Goal: Task Accomplishment & Management: Use online tool/utility

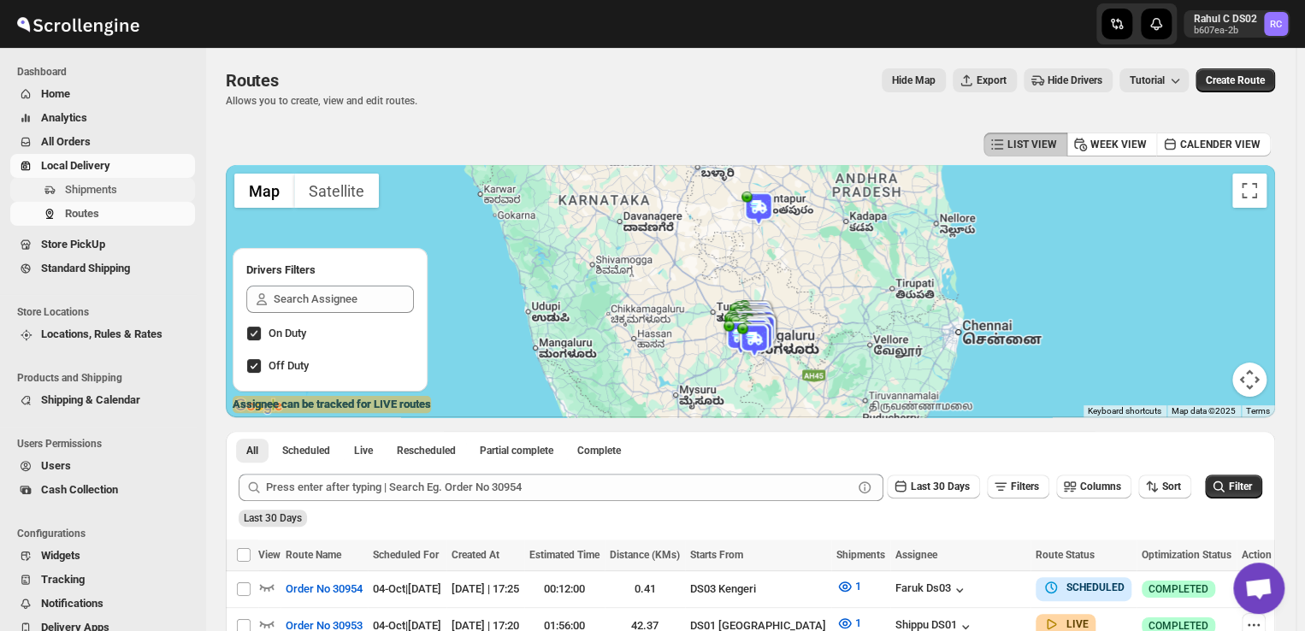
click at [140, 191] on span "Shipments" at bounding box center [128, 189] width 127 height 17
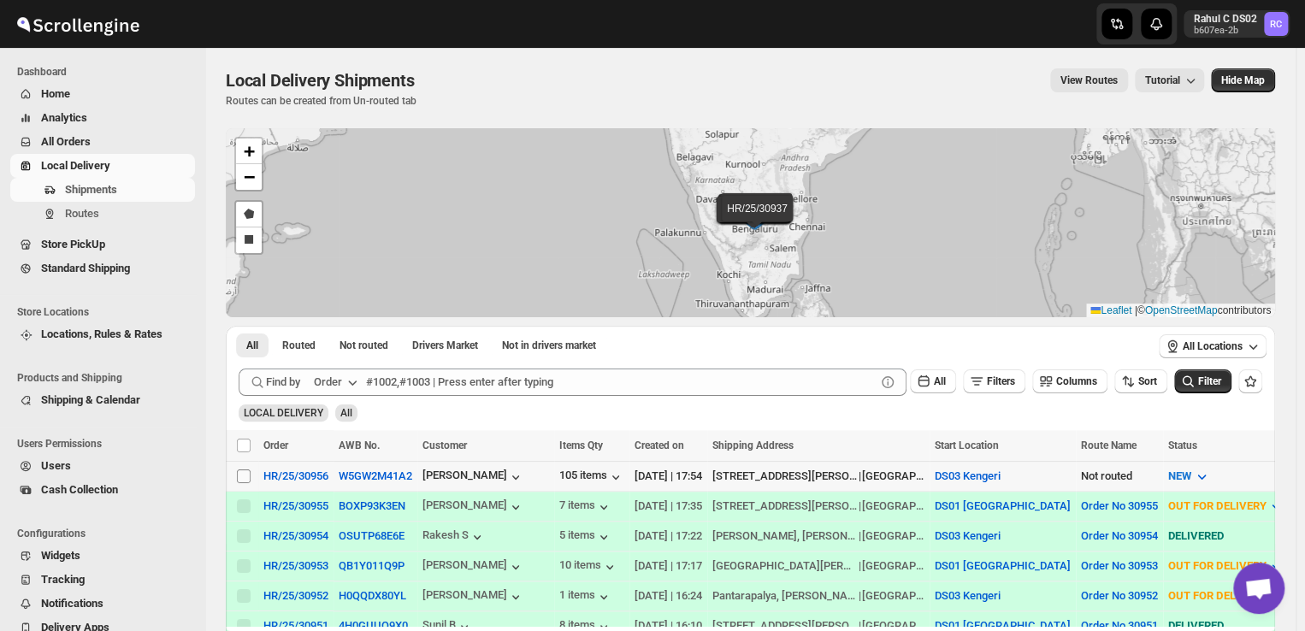
click at [239, 476] on input "Select shipment" at bounding box center [244, 477] width 14 height 14
checkbox input "true"
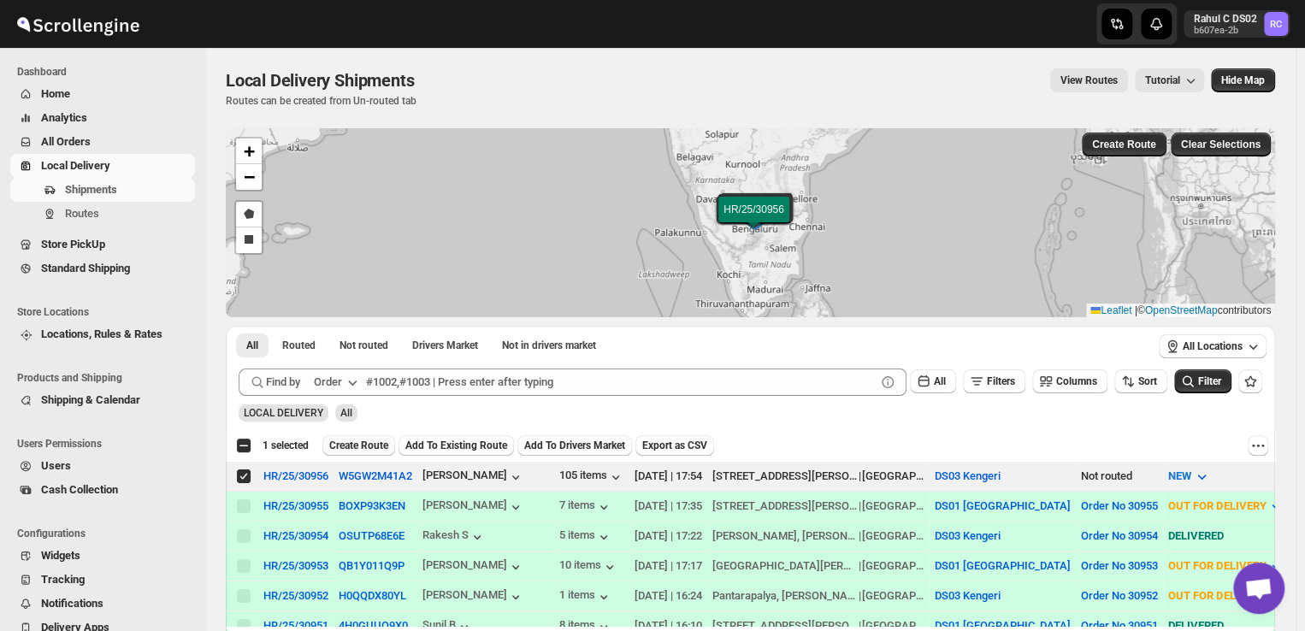
click at [369, 442] on span "Create Route" at bounding box center [358, 446] width 59 height 14
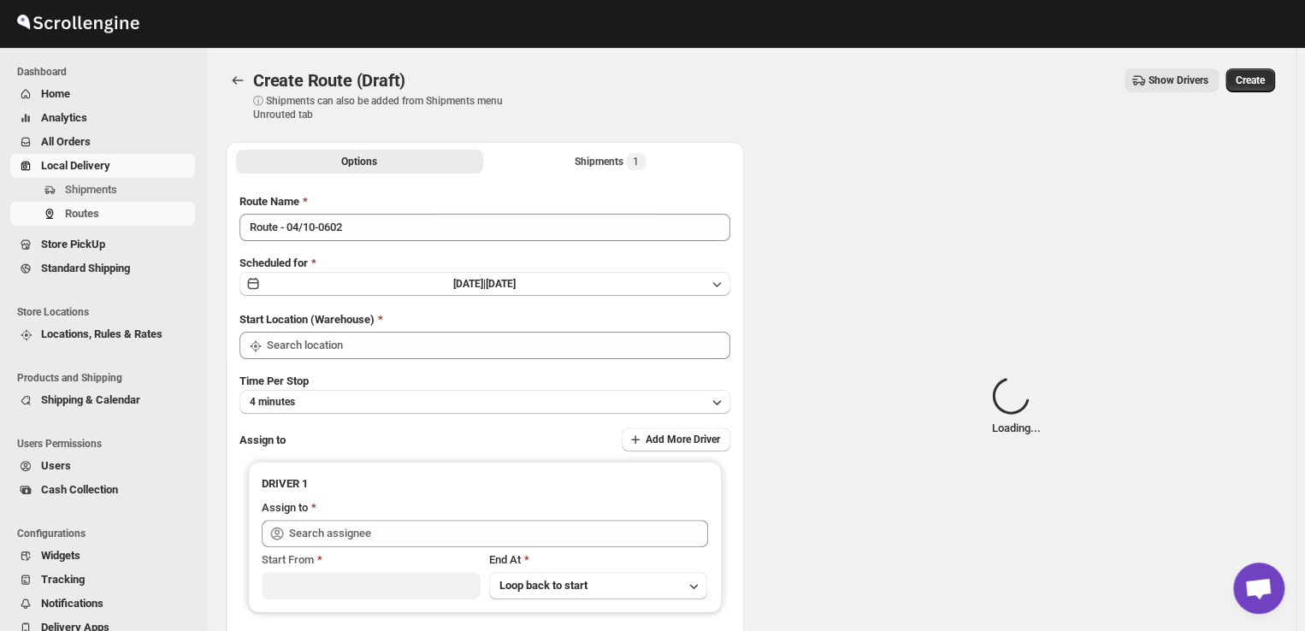
type input "DS03 Kengeri"
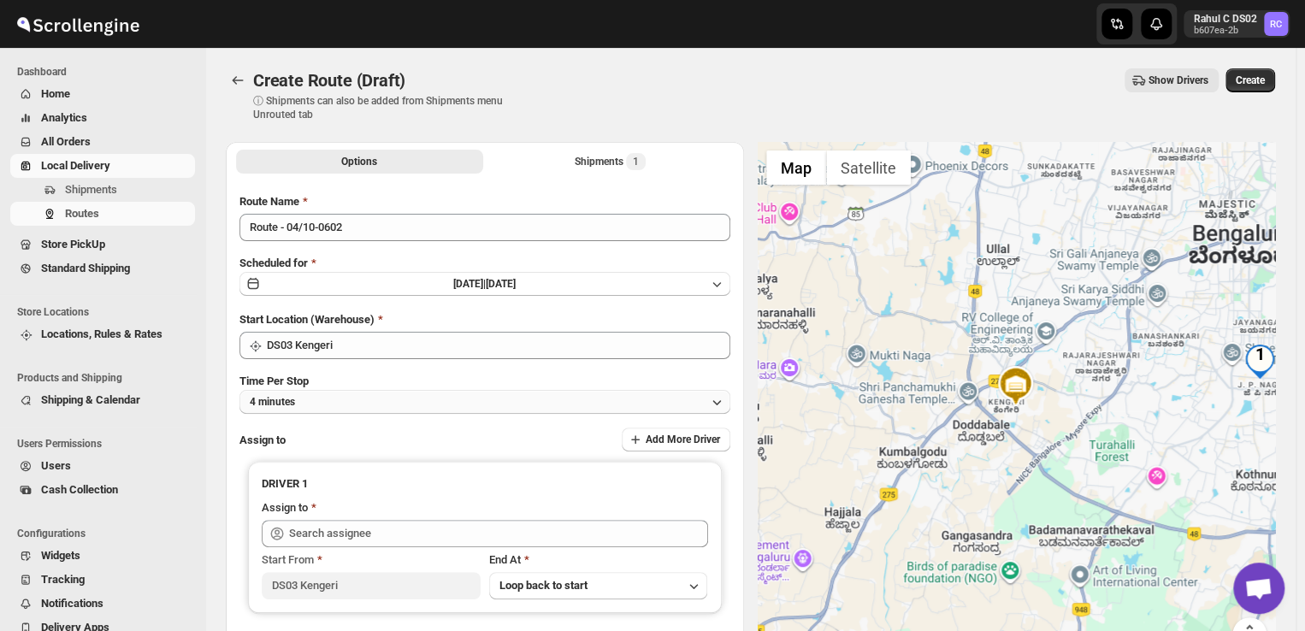
click at [317, 399] on button "4 minutes" at bounding box center [484, 402] width 491 height 24
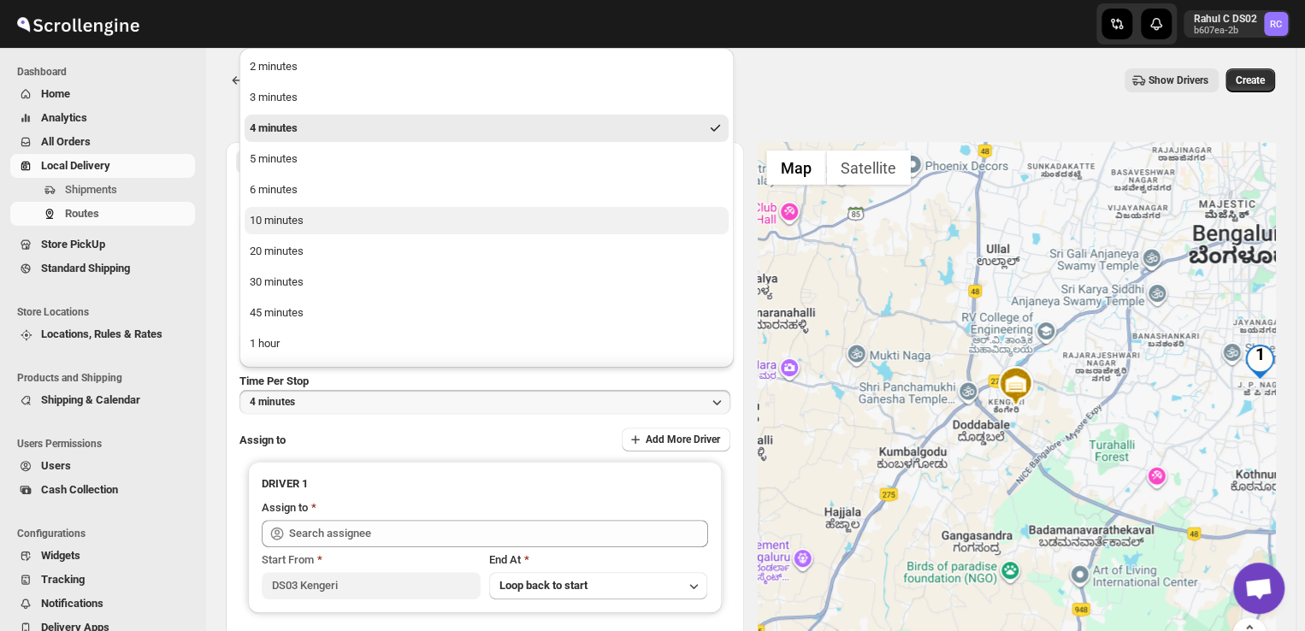
click at [270, 229] on button "10 minutes" at bounding box center [487, 220] width 484 height 27
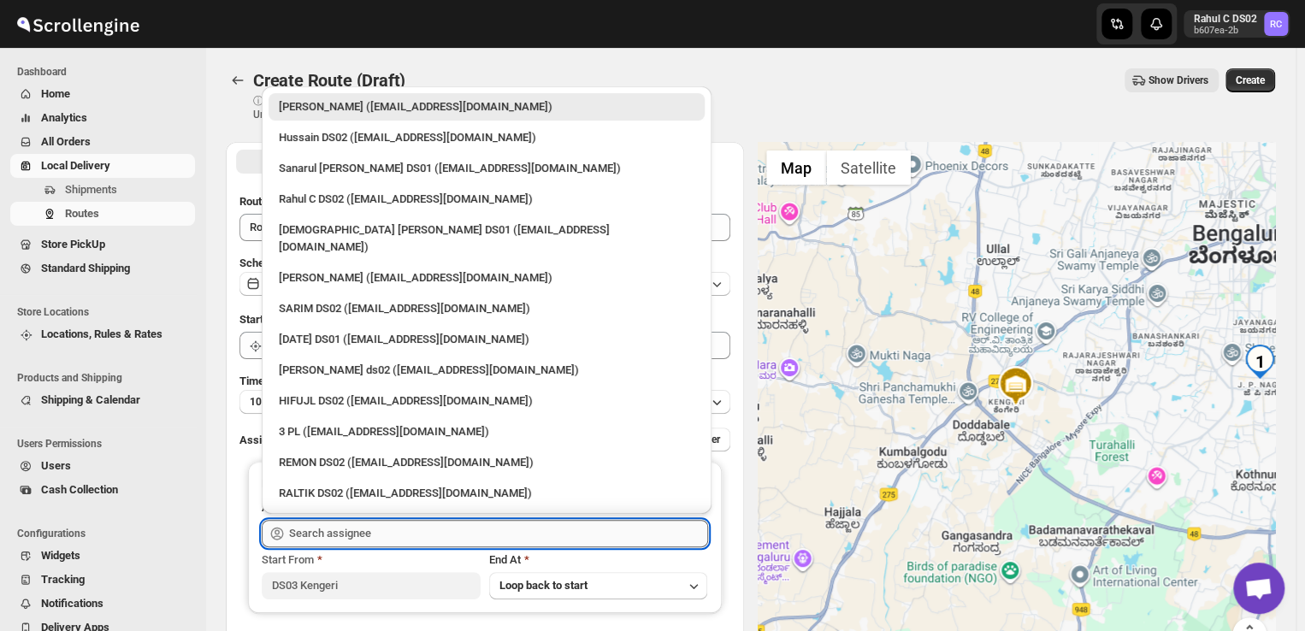
click at [376, 535] on input "text" at bounding box center [498, 533] width 419 height 27
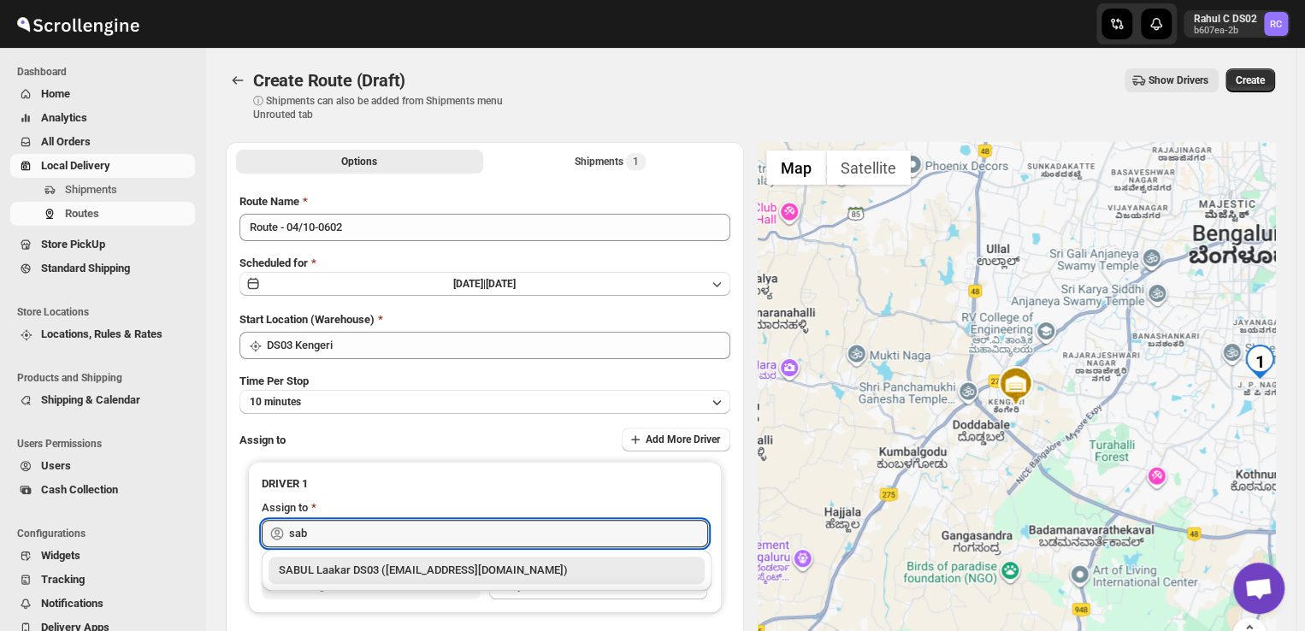
click at [380, 570] on div "SABUL Laakar DS03 ([EMAIL_ADDRESS][DOMAIN_NAME])" at bounding box center [487, 570] width 416 height 17
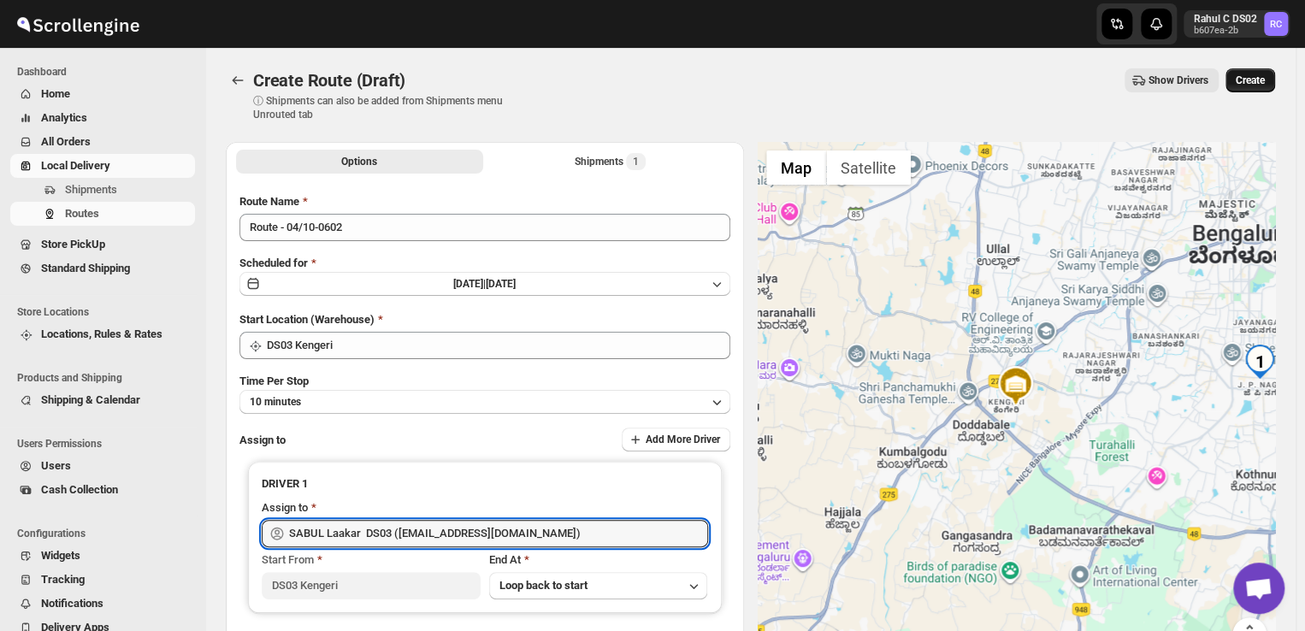
type input "SABUL Laakar DS03 ([EMAIL_ADDRESS][DOMAIN_NAME])"
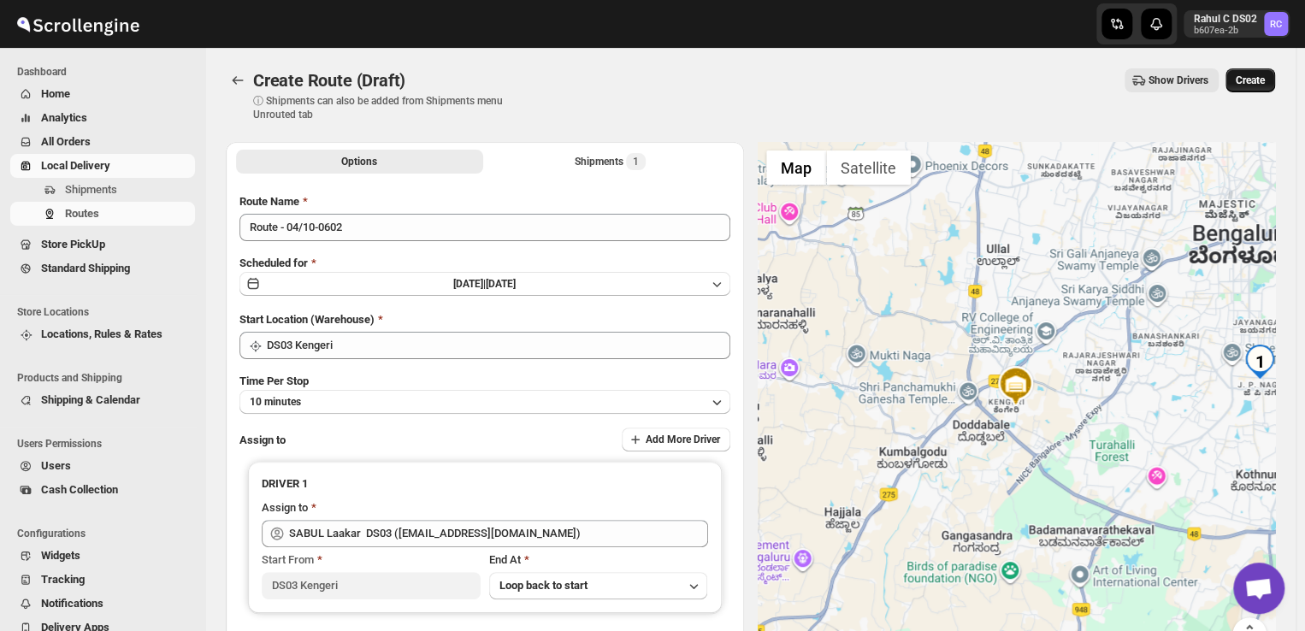
click at [1255, 86] on span "Create" at bounding box center [1250, 81] width 29 height 14
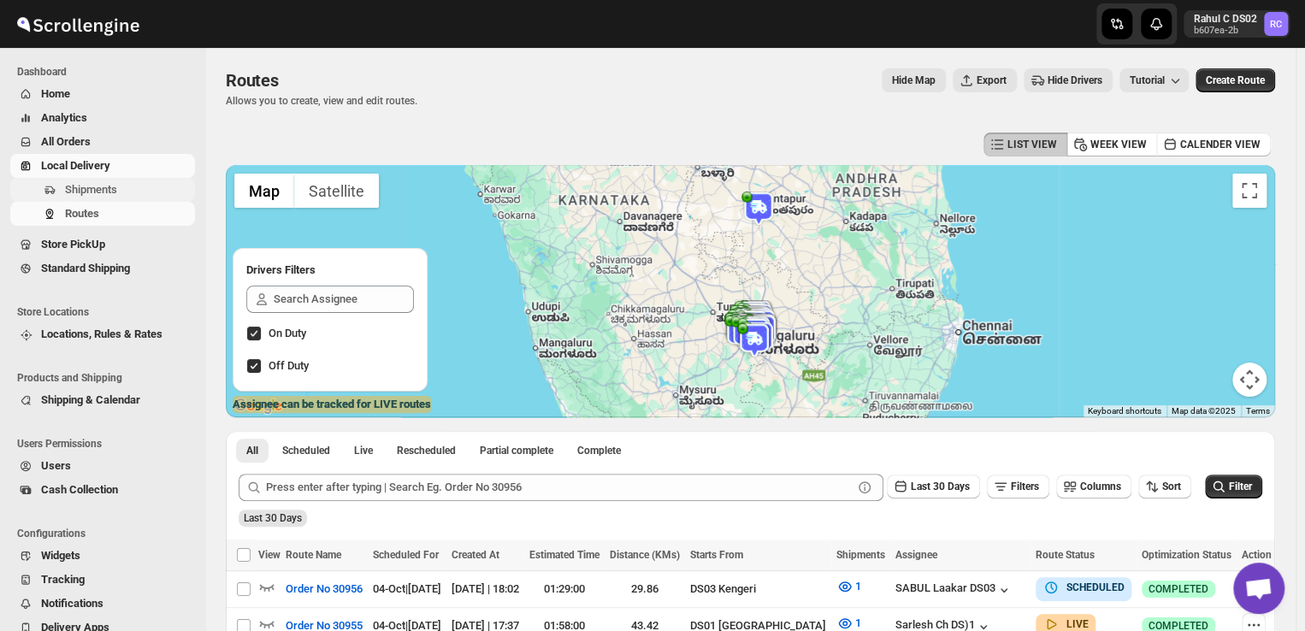
click at [101, 187] on span "Shipments" at bounding box center [91, 189] width 52 height 13
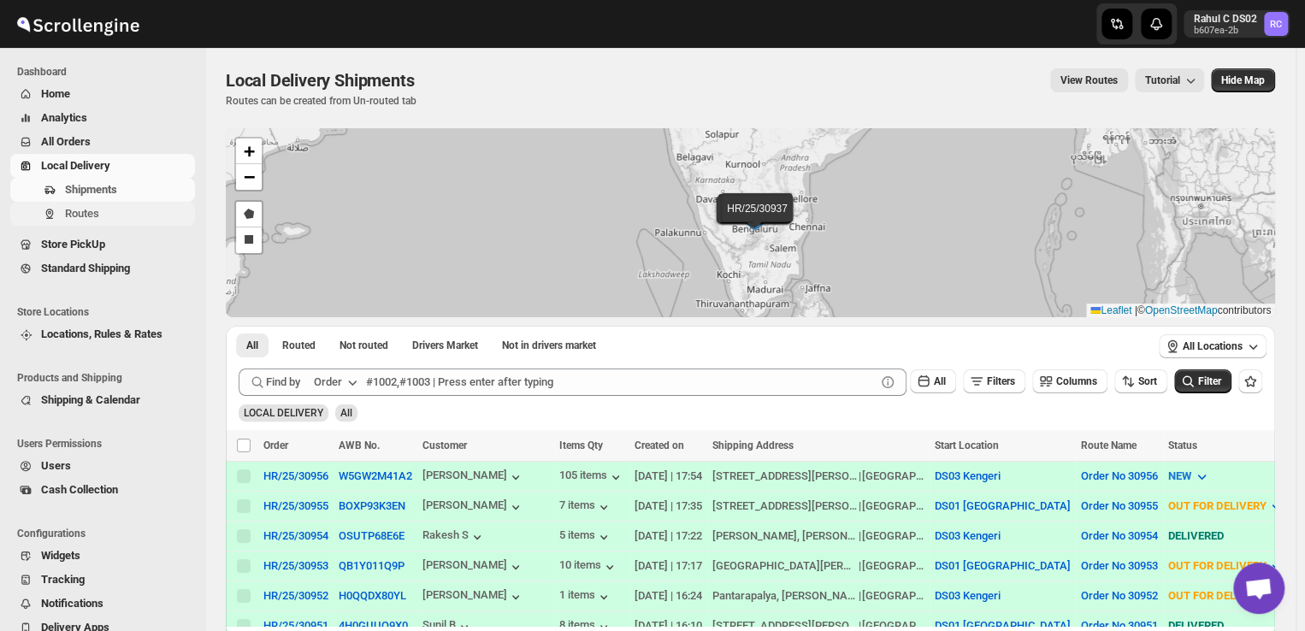
click at [100, 210] on span "Routes" at bounding box center [128, 213] width 127 height 17
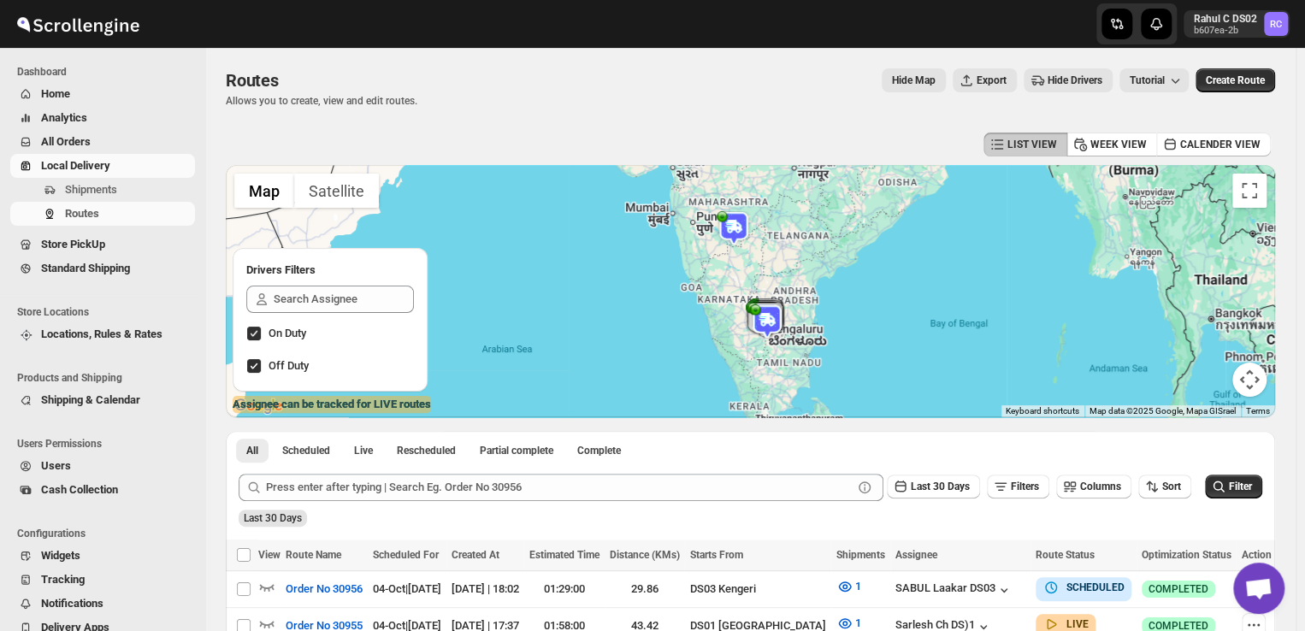
scroll to position [426, 0]
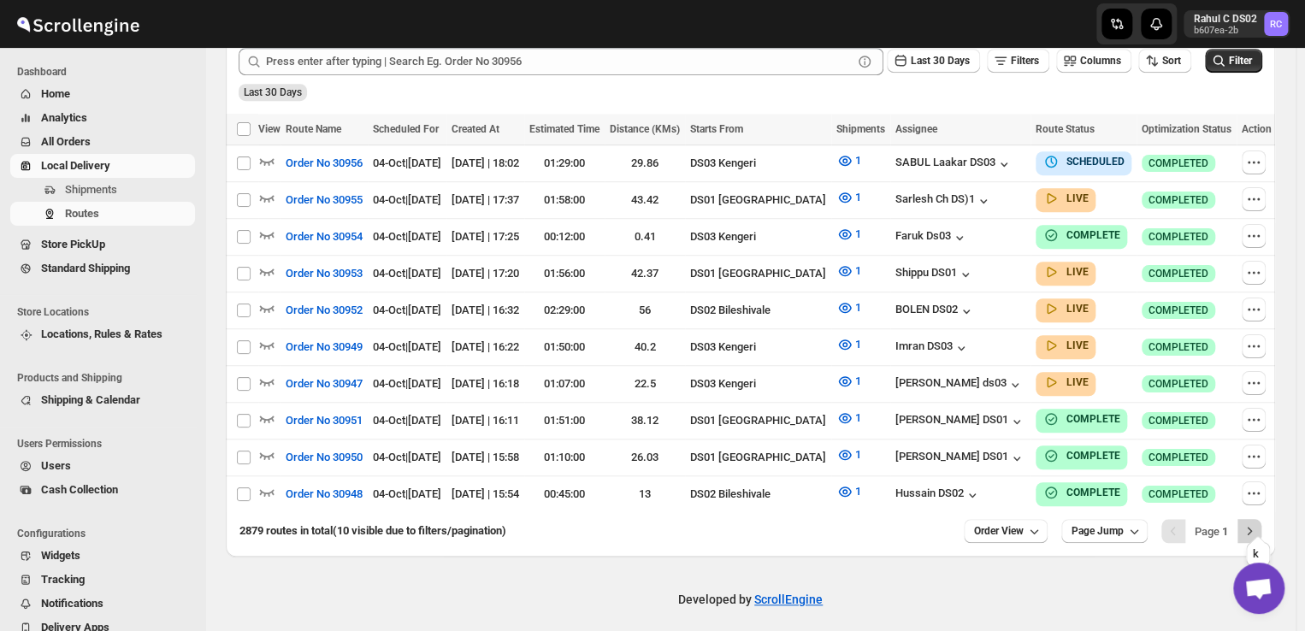
click at [1258, 523] on icon "Next" at bounding box center [1249, 531] width 17 height 17
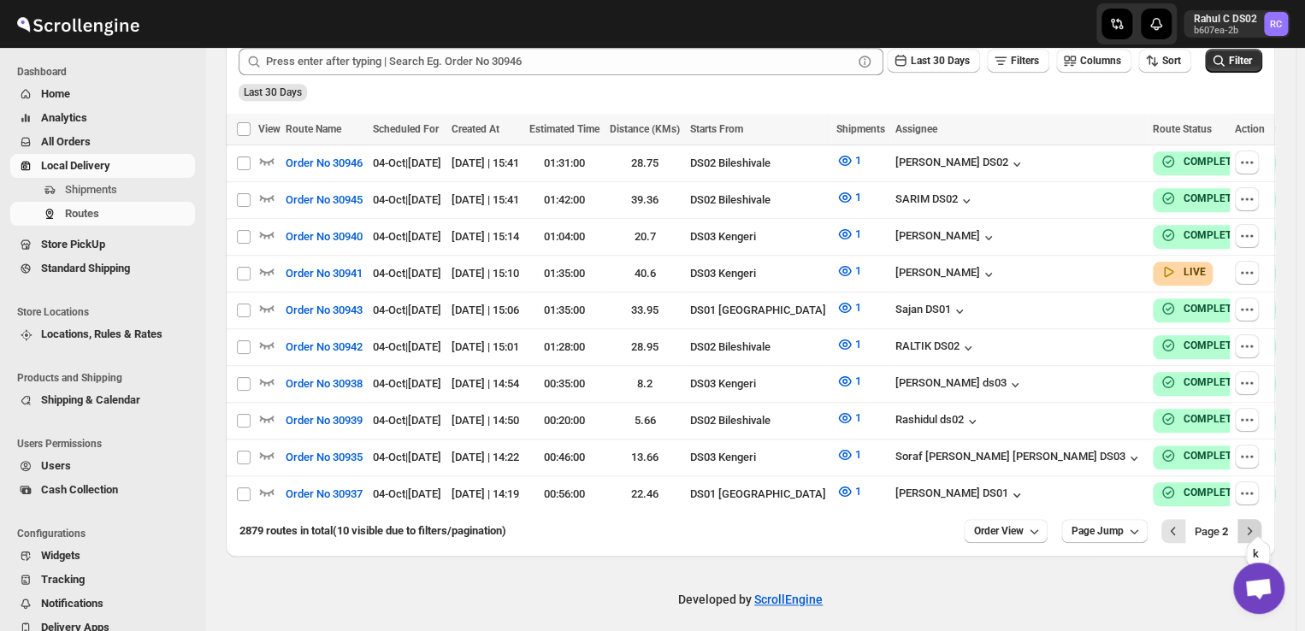
click at [1255, 523] on icon "Next" at bounding box center [1249, 531] width 17 height 17
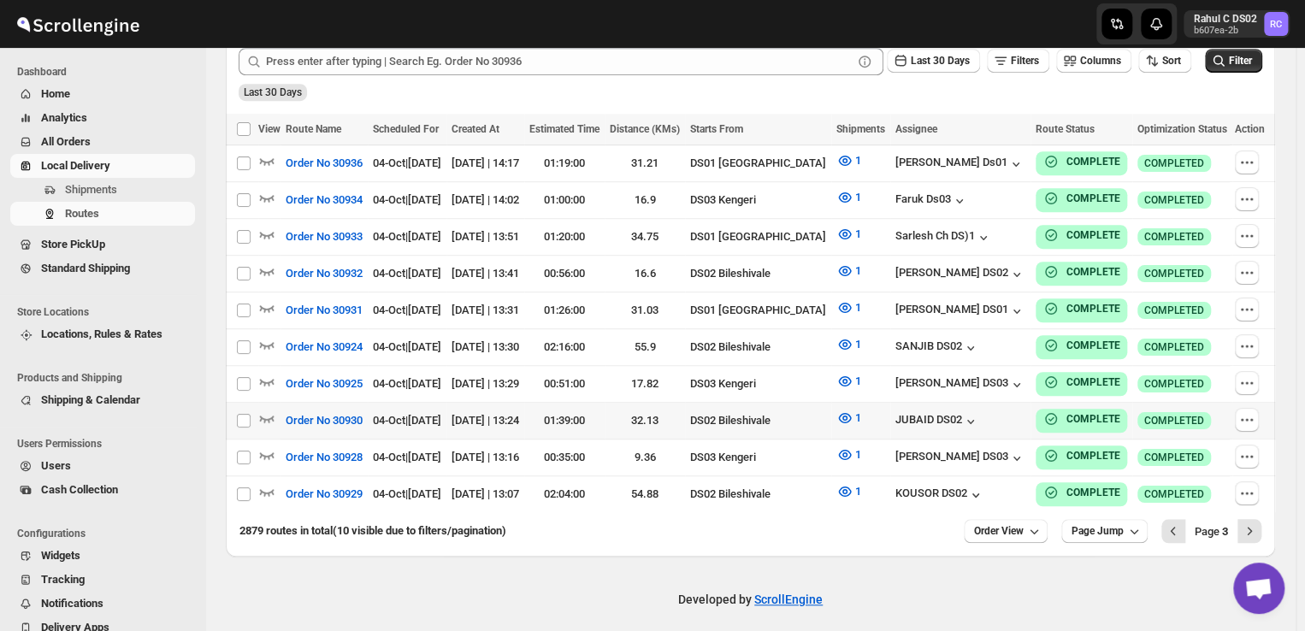
click at [605, 428] on td "01:39:00" at bounding box center [564, 421] width 80 height 37
checkbox input "true"
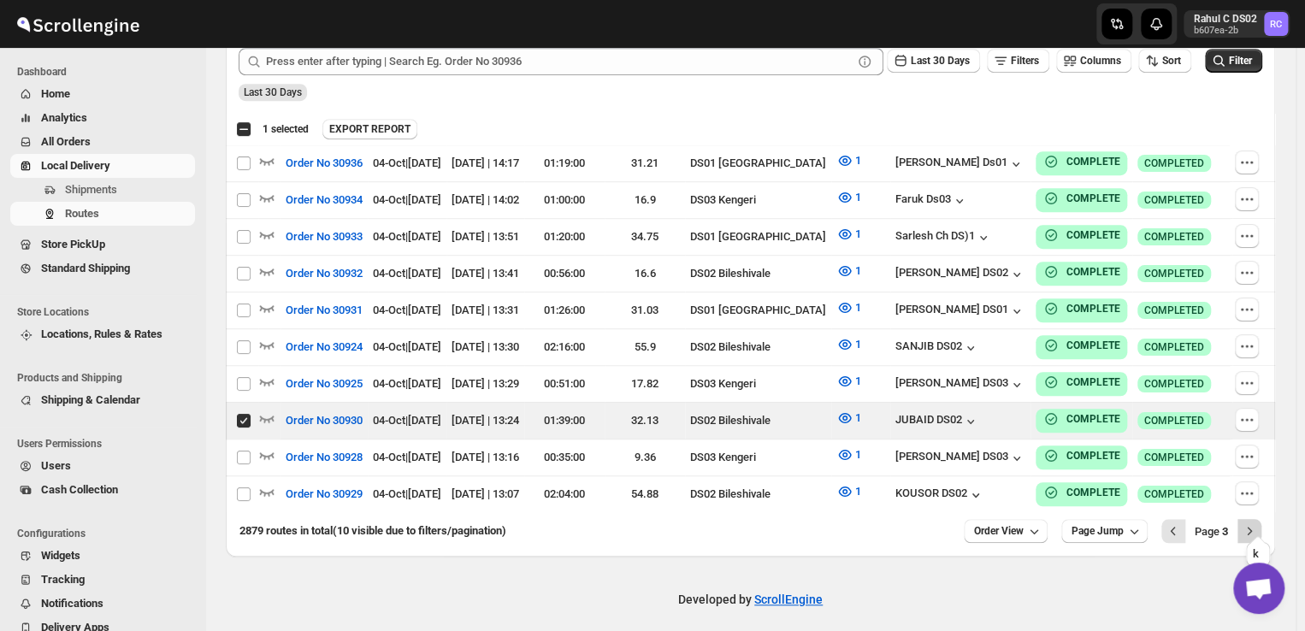
click at [1258, 523] on icon "Next" at bounding box center [1249, 531] width 17 height 17
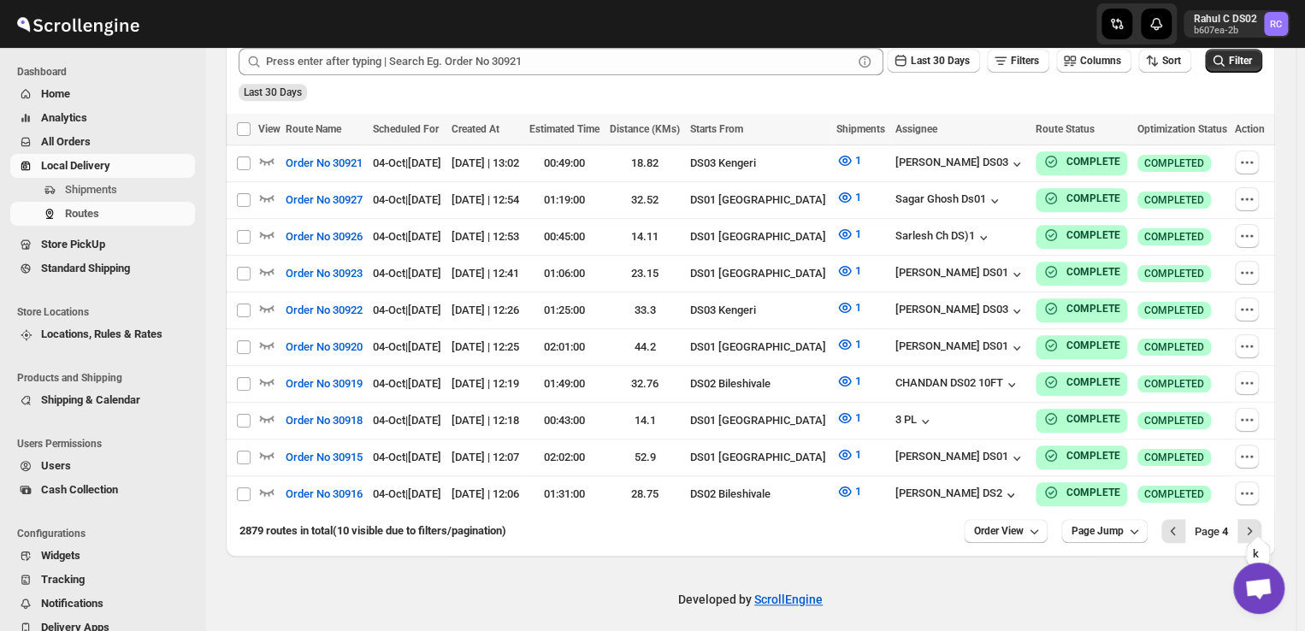
click at [1258, 523] on icon "Next" at bounding box center [1249, 531] width 17 height 17
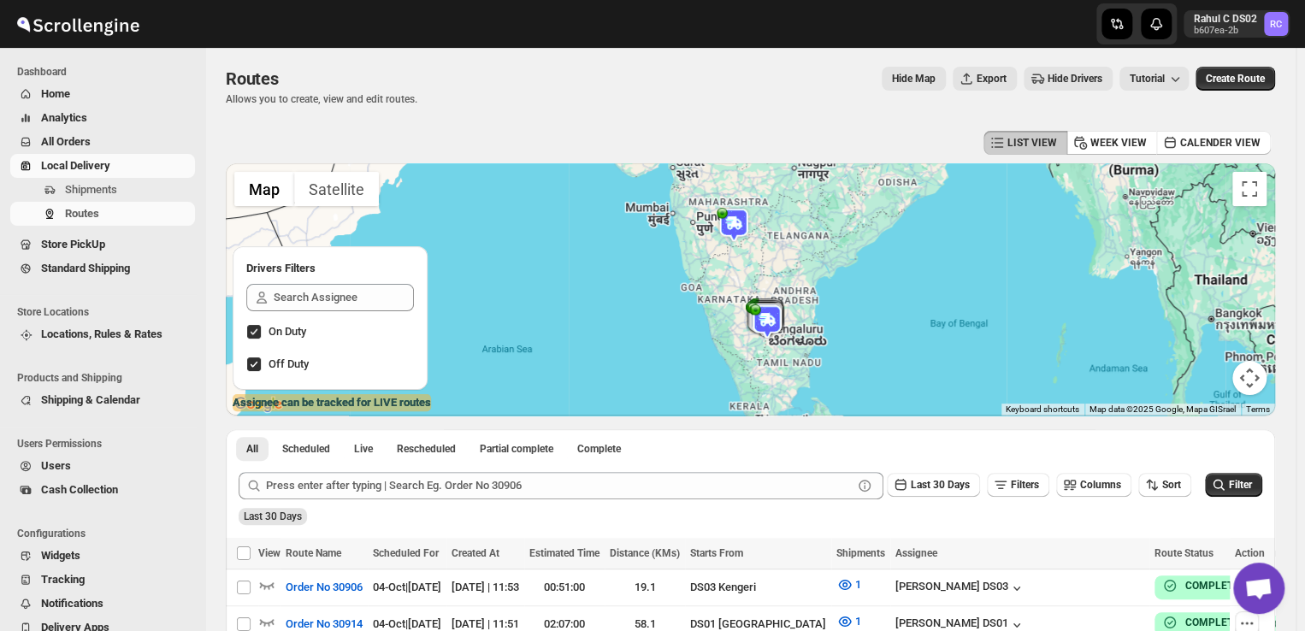
scroll to position [0, 0]
